Goal: Entertainment & Leisure: Consume media (video, audio)

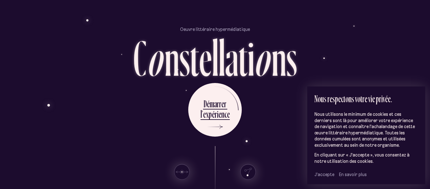
click at [326, 174] on span "J’accepte" at bounding box center [325, 174] width 20 height 6
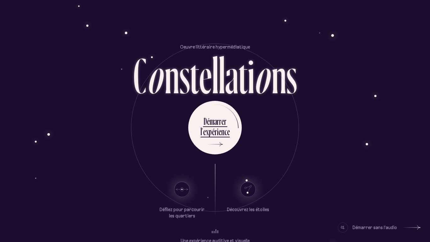
click at [355, 63] on section "Oeuvre littéraire hypermédiatique C o n s t e l l a t i o n s" at bounding box center [215, 67] width 368 height 47
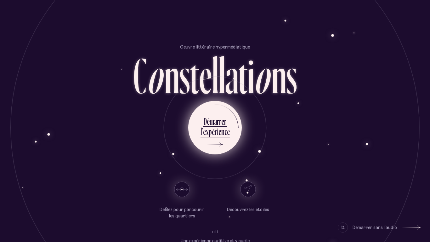
click at [206, 139] on div "l ’ e x p é r i e n c e" at bounding box center [215, 132] width 29 height 14
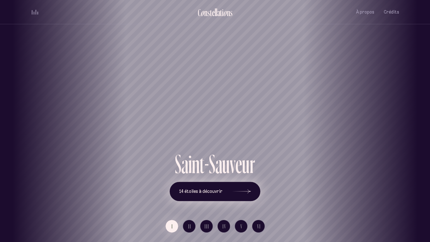
click at [247, 188] on icon at bounding box center [241, 191] width 19 height 47
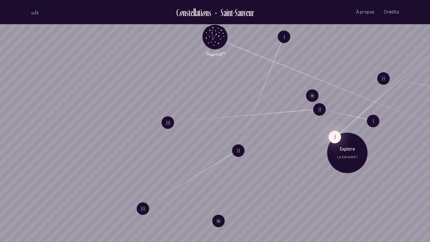
click at [332, 136] on button "I" at bounding box center [334, 137] width 13 height 13
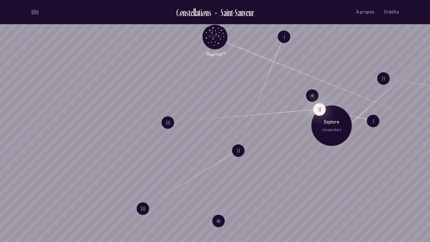
click at [317, 108] on button "II" at bounding box center [319, 109] width 13 height 13
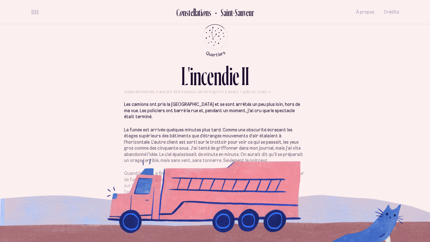
scroll to position [45, 0]
click at [259, 186] on p "Quand le client a finalement rouvert la porte, tout le Saint-Suave s’est rempli…" at bounding box center [215, 183] width 182 height 25
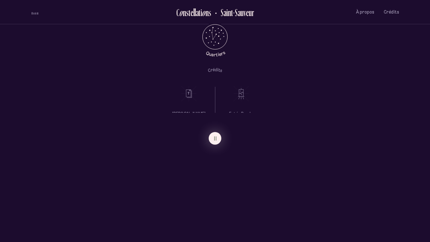
scroll to position [0, 0]
click at [61, 188] on button "I" at bounding box center [63, 229] width 13 height 13
click at [64, 188] on span "II" at bounding box center [65, 229] width 3 height 5
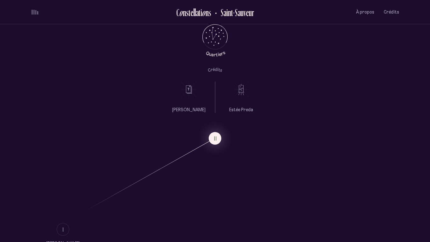
click at [125, 97] on div "[PERSON_NAME] [PERSON_NAME]" at bounding box center [215, 94] width 430 height 37
click at [208, 45] on icon "Quartiers" at bounding box center [215, 46] width 37 height 19
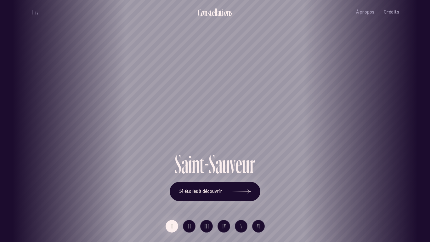
click at [85, 146] on div "Saint-Sauveur" at bounding box center [215, 128] width 421 height 45
drag, startPoint x: 85, startPoint y: 146, endPoint x: 128, endPoint y: 124, distance: 47.9
click at [128, 124] on div "Saint-Sauveur" at bounding box center [256, 128] width 421 height 45
click at [178, 188] on button "14 étoiles à découvrir" at bounding box center [215, 192] width 91 height 20
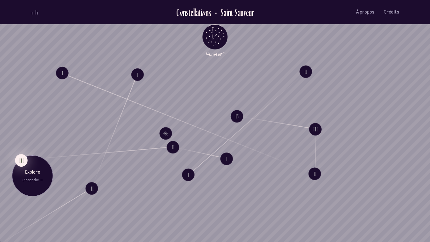
click at [21, 160] on button "III" at bounding box center [21, 160] width 13 height 13
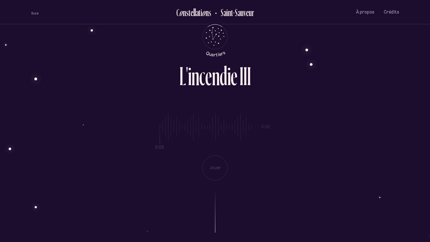
click at [218, 168] on div "0:00 0:00 Jouer" at bounding box center [215, 141] width 368 height 77
click at [213, 169] on div "0:00 0:00 Jouer" at bounding box center [215, 141] width 368 height 77
click at [216, 188] on div at bounding box center [215, 206] width 368 height 52
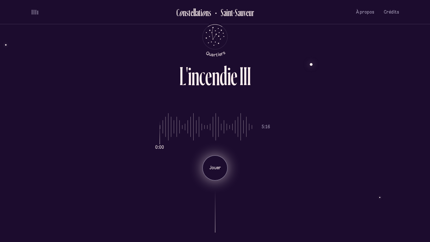
click at [213, 168] on p "Jouer" at bounding box center [215, 168] width 16 height 6
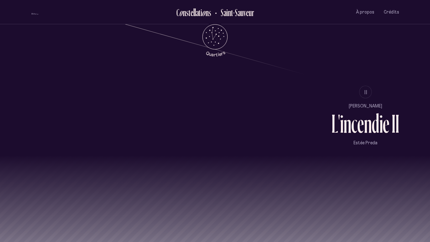
scroll to position [626, 0]
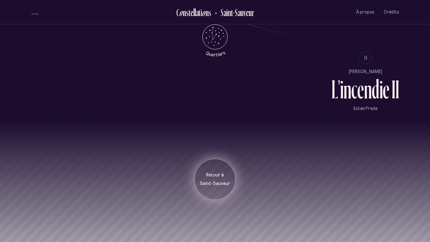
click at [216, 188] on div "Retour à [GEOGRAPHIC_DATA]" at bounding box center [215, 179] width 41 height 41
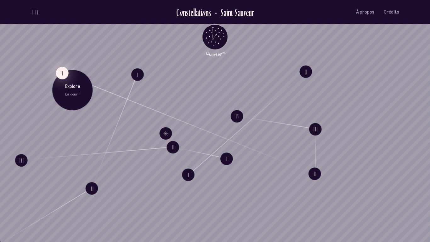
click at [64, 70] on button "I" at bounding box center [62, 73] width 13 height 13
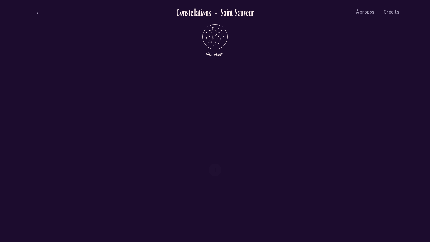
scroll to position [305, 0]
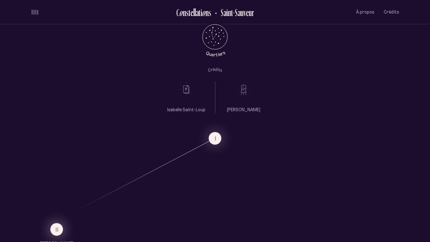
click at [54, 188] on button "II" at bounding box center [56, 229] width 13 height 13
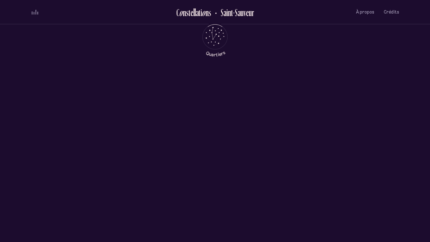
scroll to position [0, 0]
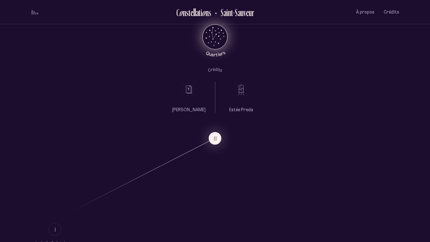
click at [217, 31] on icon "Retour au menu principal" at bounding box center [215, 36] width 19 height 19
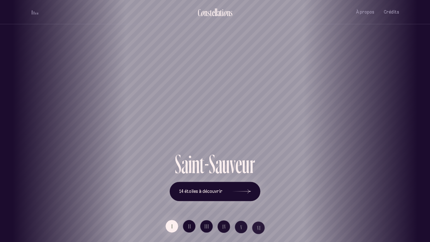
click at [223, 188] on div "[GEOGRAPHIC_DATA] [GEOGRAPHIC_DATA] [GEOGRAPHIC_DATA][PERSON_NAME][GEOGRAPHIC_D…" at bounding box center [215, 121] width 430 height 242
click at [245, 188] on icon at bounding box center [241, 191] width 19 height 47
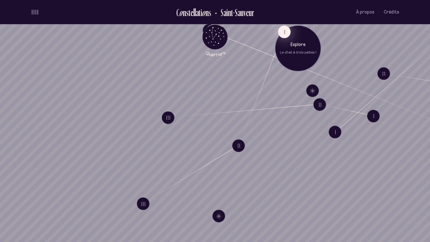
click at [284, 33] on button "I" at bounding box center [284, 32] width 13 height 13
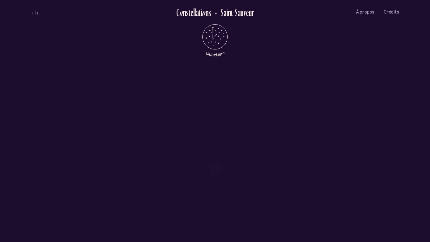
scroll to position [306, 0]
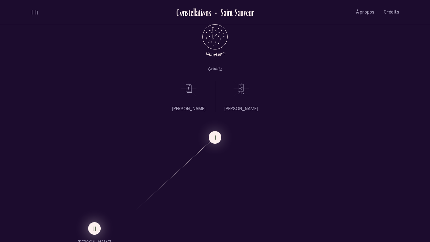
click at [91, 188] on button "II" at bounding box center [94, 228] width 13 height 13
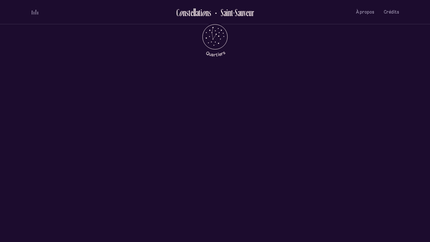
scroll to position [0, 0]
click at [96, 140] on li "II" at bounding box center [215, 138] width 368 height 13
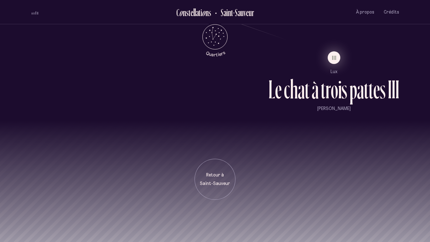
click at [333, 61] on button "III" at bounding box center [334, 57] width 13 height 13
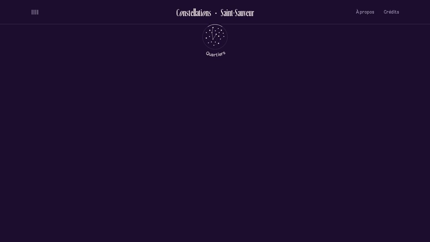
scroll to position [0, 0]
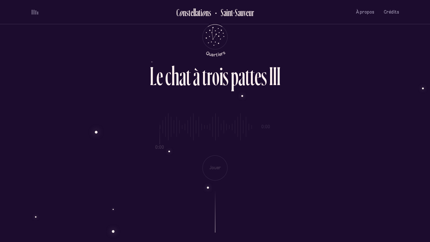
click at [215, 168] on div "0:00 0:00 Jouer" at bounding box center [215, 141] width 368 height 77
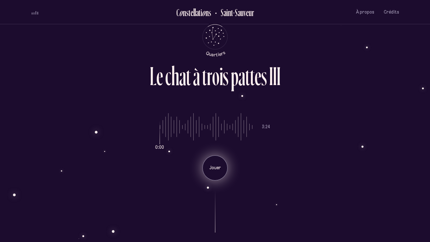
click at [208, 166] on p "Jouer" at bounding box center [215, 168] width 16 height 6
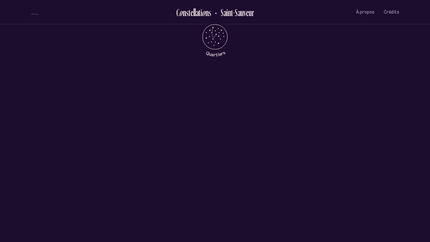
scroll to position [305, 0]
click at [139, 85] on div "Lux [PERSON_NAME] Millimetrik" at bounding box center [215, 94] width 430 height 37
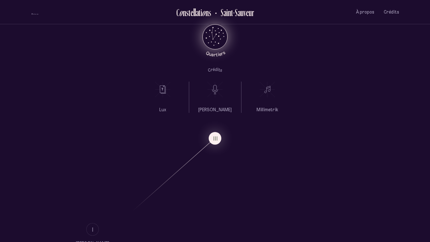
click at [221, 40] on icon "Quartiers" at bounding box center [215, 46] width 37 height 19
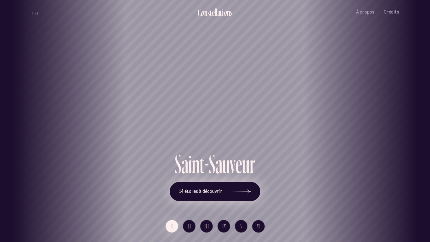
click at [214, 188] on span "14 étoiles à découvrir" at bounding box center [200, 191] width 43 height 5
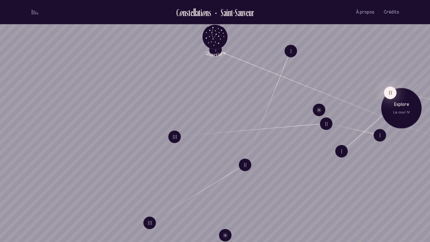
click at [390, 93] on button "IV" at bounding box center [390, 92] width 13 height 13
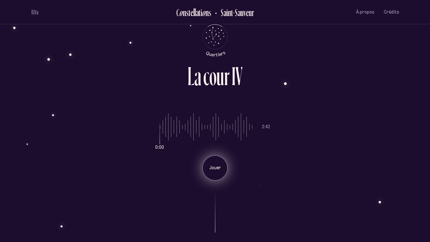
click at [217, 170] on p "Jouer" at bounding box center [215, 168] width 16 height 6
click at [168, 135] on input "range" at bounding box center [206, 126] width 93 height 47
type input "*"
click at [160, 128] on input "range" at bounding box center [206, 126] width 93 height 47
